Goal: Download file/media

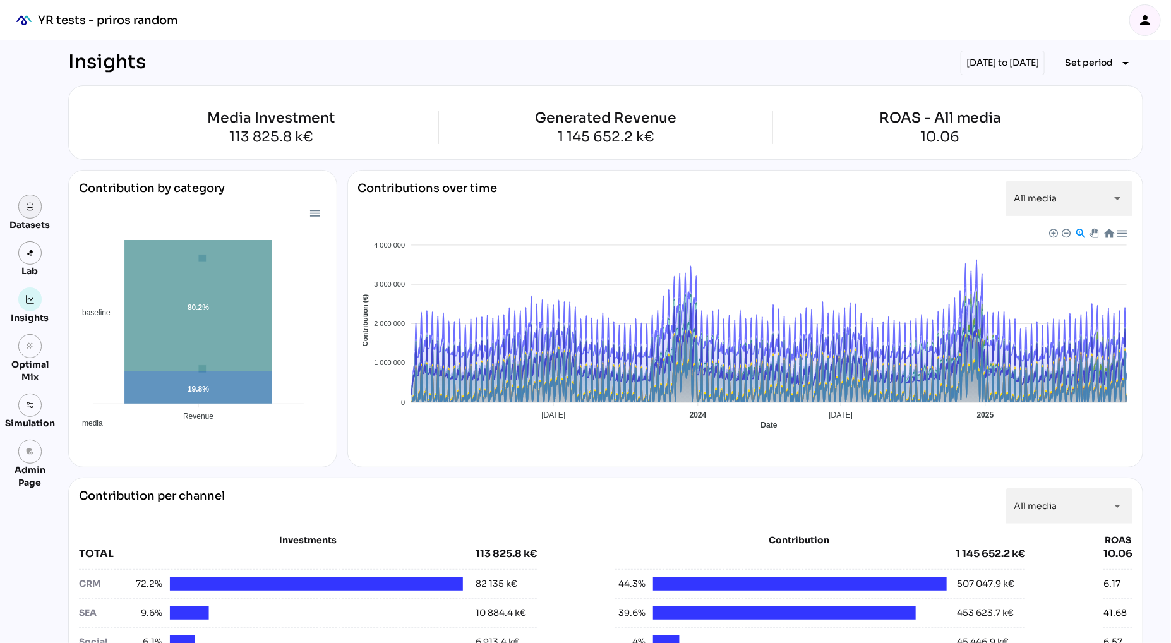
click at [28, 207] on img at bounding box center [30, 206] width 9 height 9
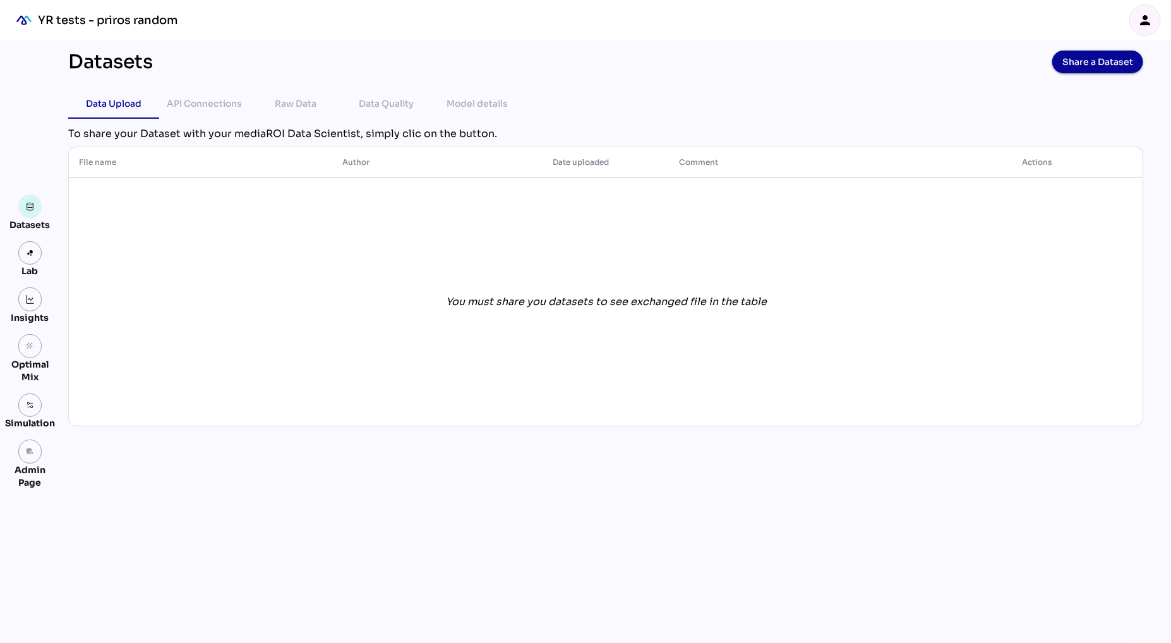
click at [1148, 21] on icon "person" at bounding box center [1144, 20] width 15 height 15
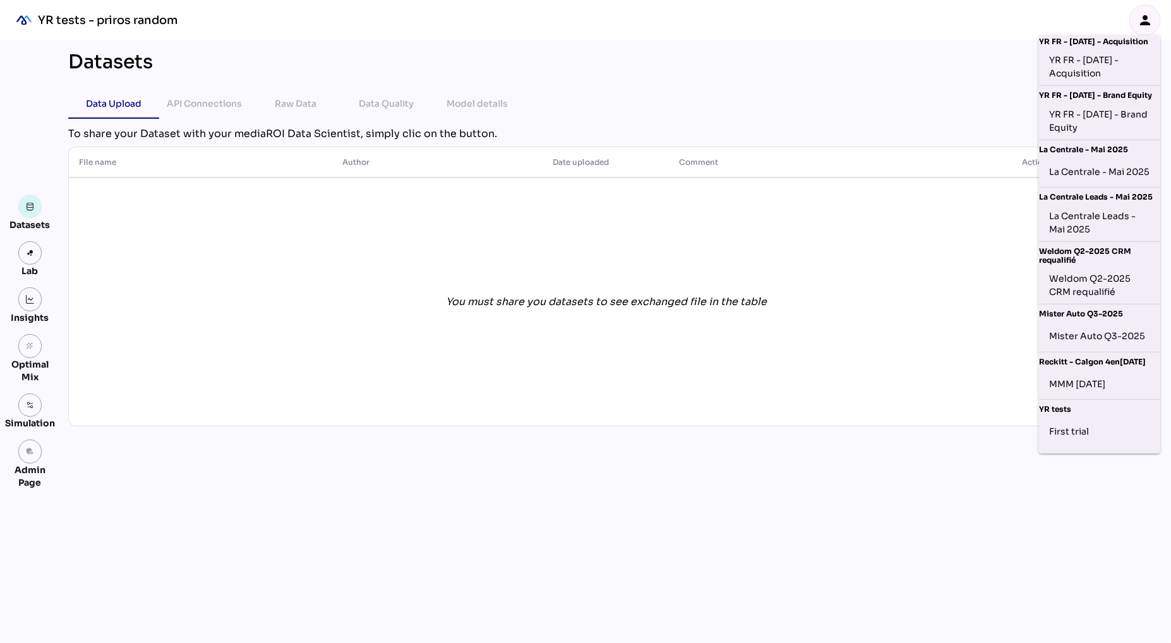
scroll to position [255, 0]
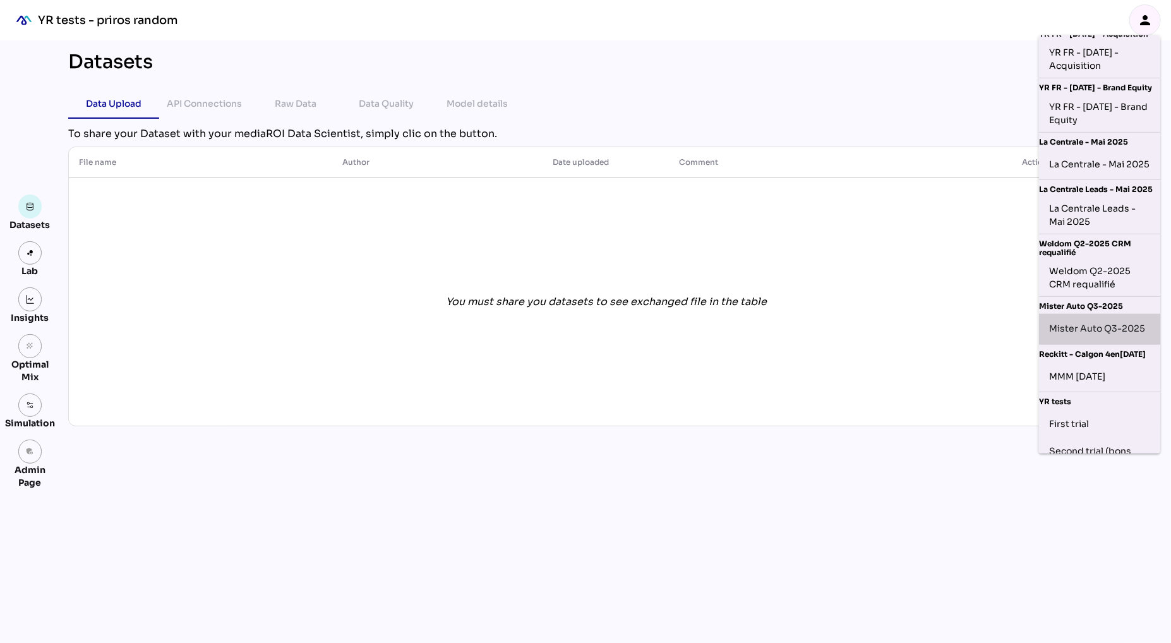
click at [1085, 336] on div "Mister Auto Q3-2025" at bounding box center [1099, 329] width 101 height 20
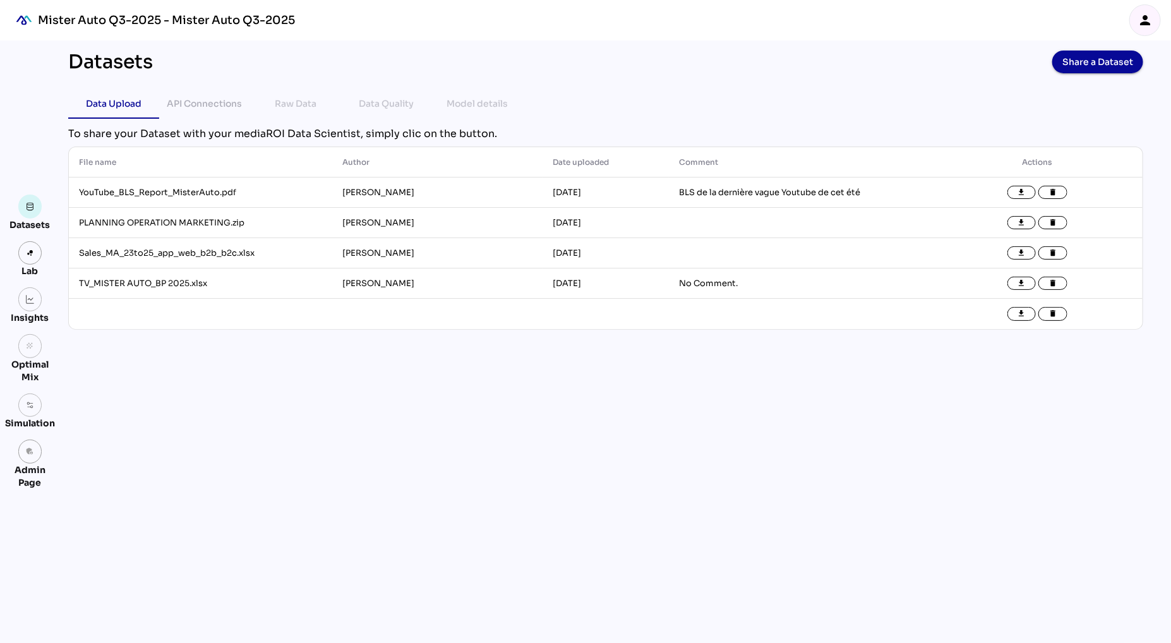
click at [511, 446] on div "Datasets Share a Dataset Data Upload API Connections Raw Data Data Quality Mode…" at bounding box center [605, 341] width 1095 height 602
click at [1020, 194] on icon "file_download" at bounding box center [1021, 192] width 9 height 9
click at [1018, 226] on icon "file_download" at bounding box center [1021, 222] width 9 height 9
click at [1018, 254] on icon "file_download" at bounding box center [1021, 253] width 9 height 9
click at [1018, 287] on icon "file_download" at bounding box center [1021, 283] width 9 height 9
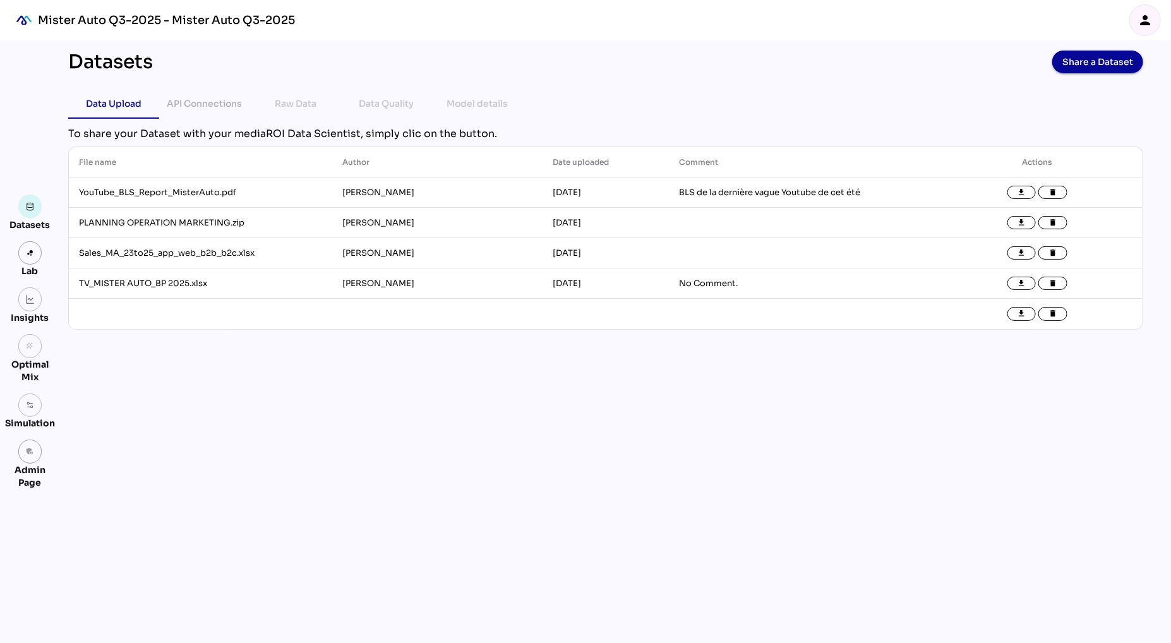
click at [449, 554] on div "Datasets Share a Dataset Data Upload API Connections Raw Data Data Quality Mode…" at bounding box center [605, 341] width 1095 height 602
click at [676, 458] on div "Datasets Share a Dataset Data Upload API Connections Raw Data Data Quality Mode…" at bounding box center [605, 341] width 1095 height 602
click at [314, 408] on div "Datasets Share a Dataset Data Upload API Connections Raw Data Data Quality Mode…" at bounding box center [605, 341] width 1095 height 602
click at [28, 261] on link at bounding box center [30, 253] width 24 height 24
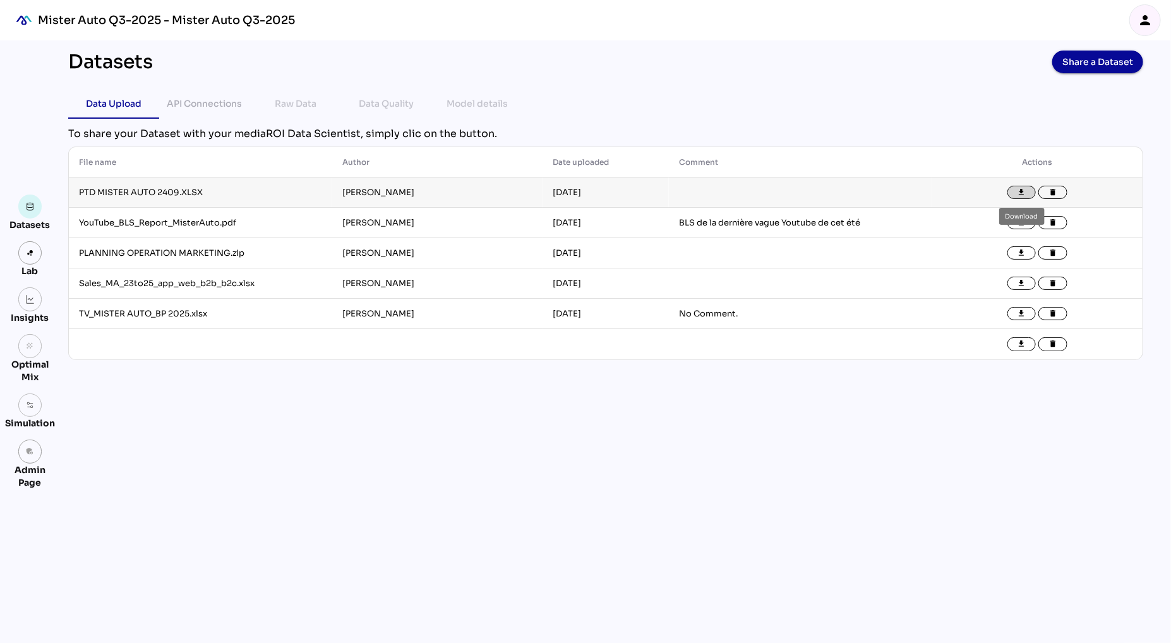
click at [1020, 194] on icon "file_download" at bounding box center [1021, 192] width 9 height 9
